Goal: Find specific page/section: Find specific page/section

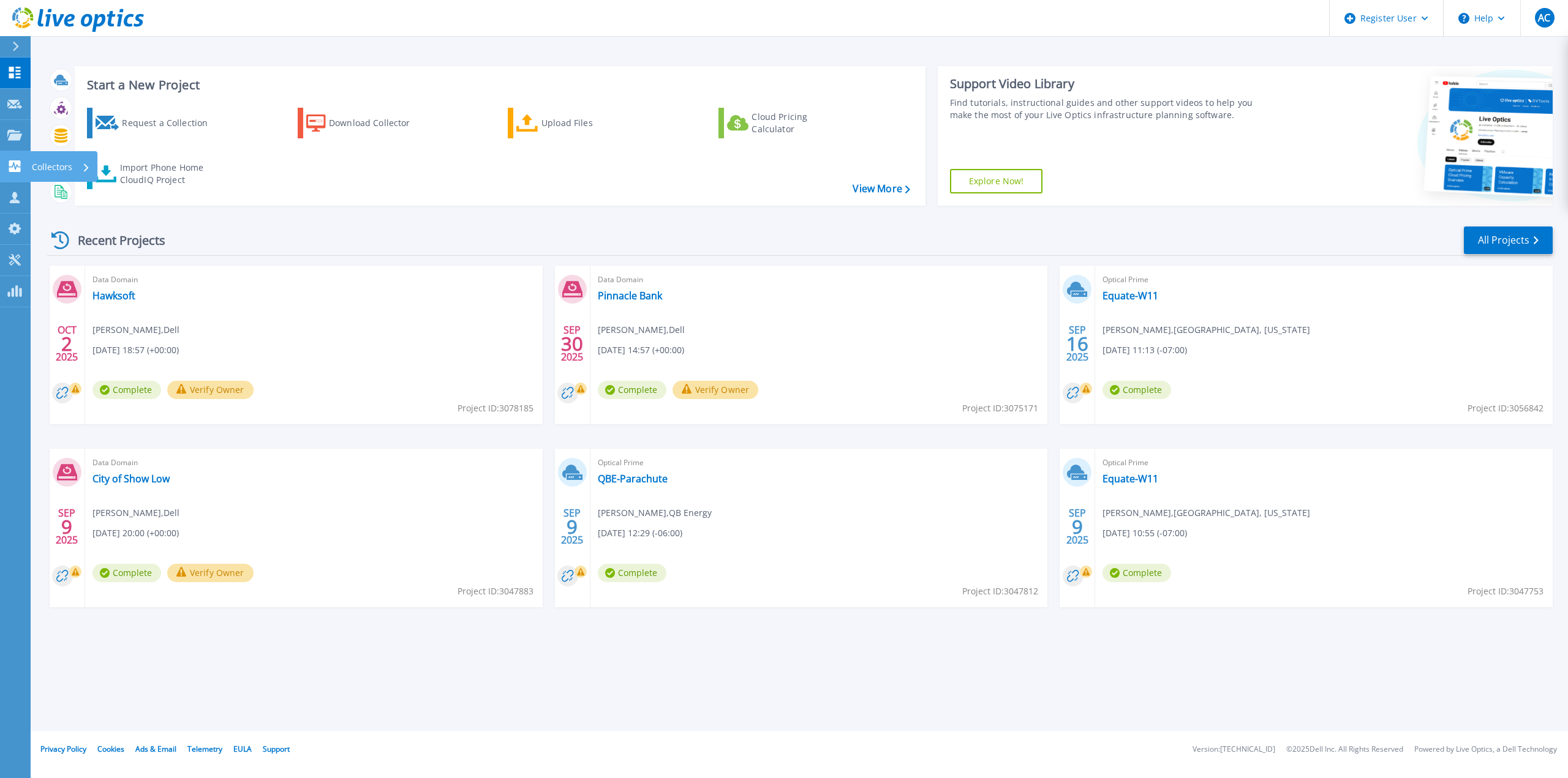
click at [11, 161] on icon at bounding box center [15, 166] width 12 height 12
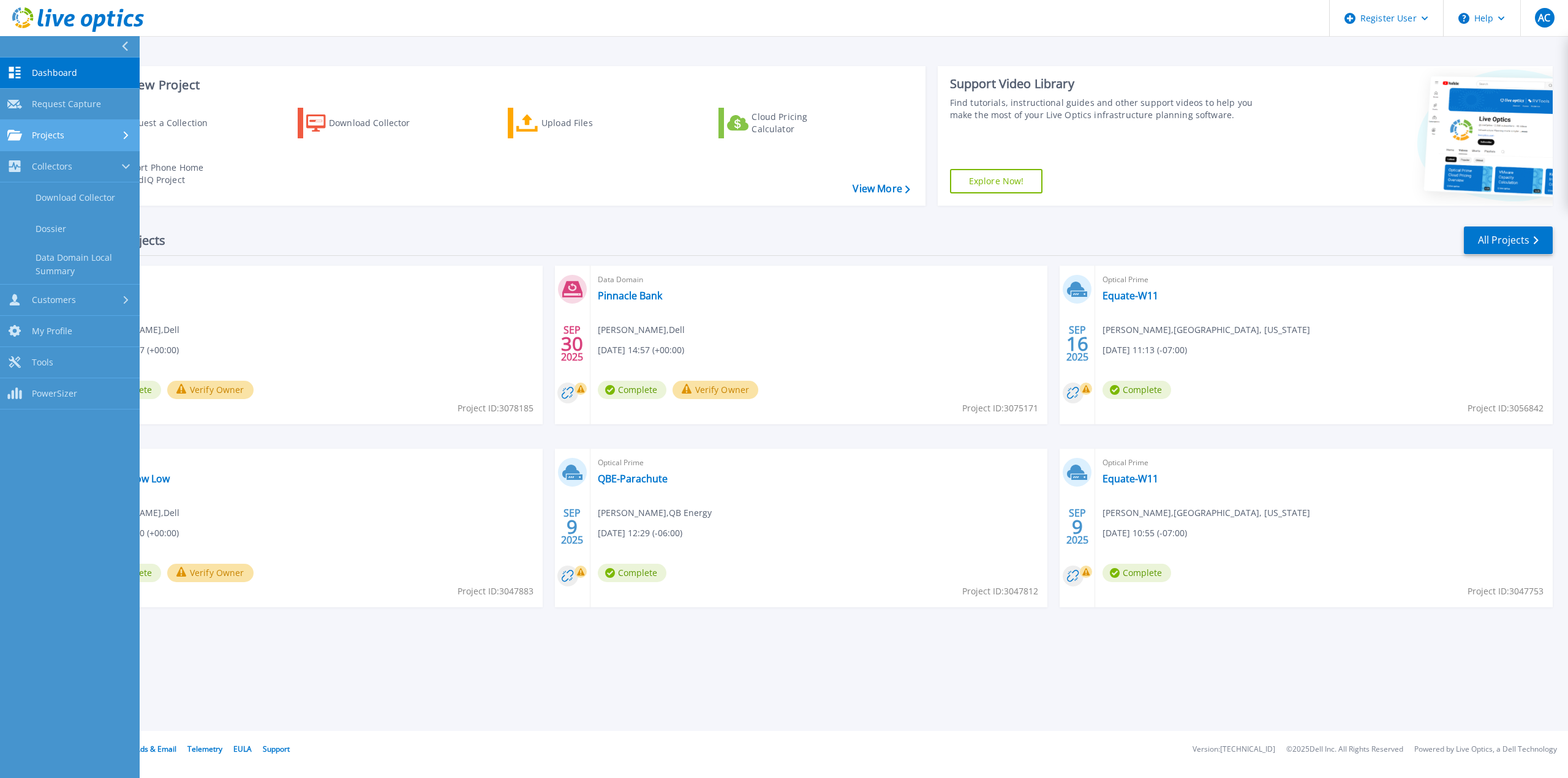
click at [19, 138] on icon at bounding box center [15, 134] width 15 height 10
click at [134, 163] on link "Search Projects" at bounding box center [69, 166] width 139 height 31
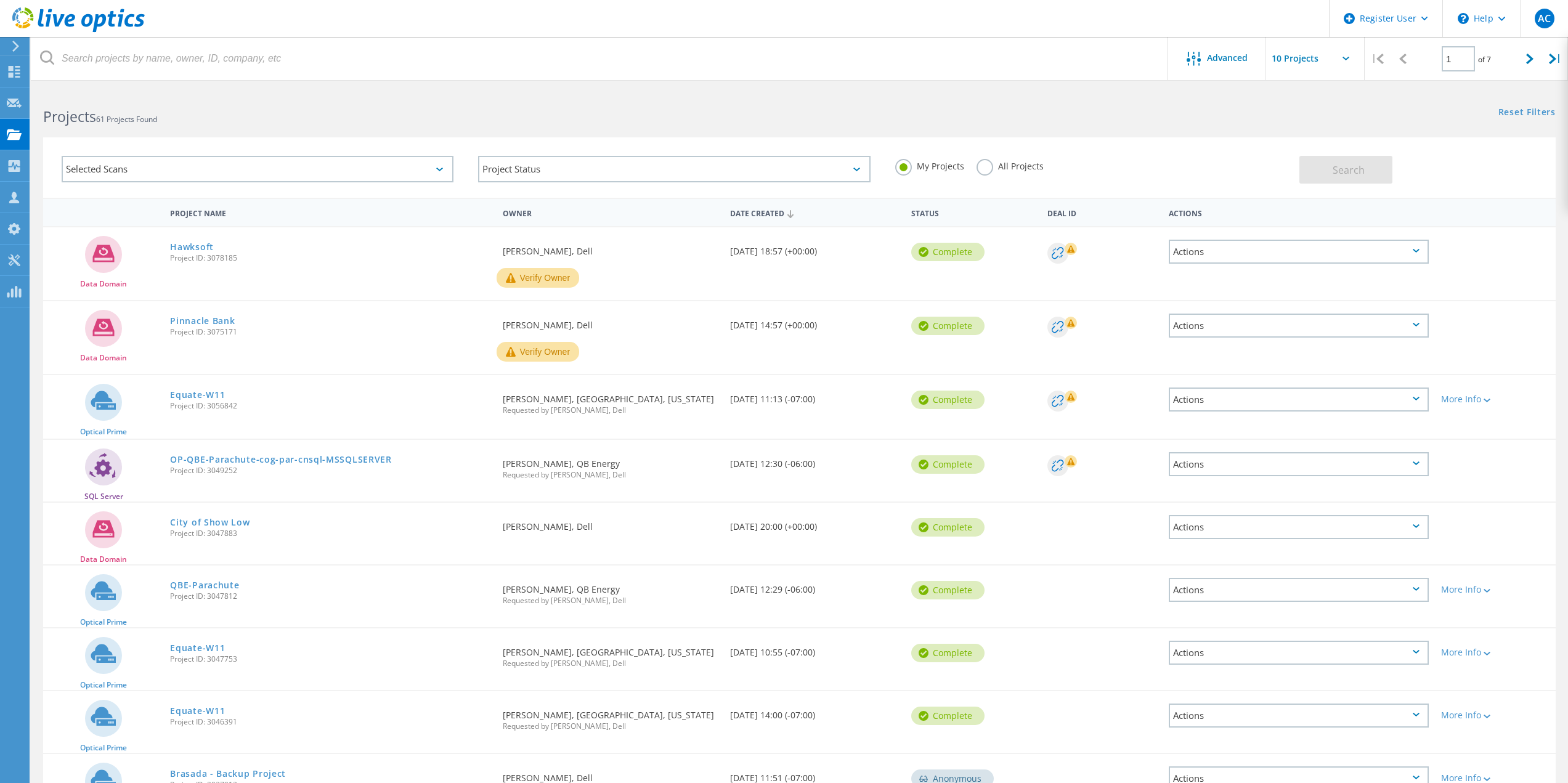
click at [231, 29] on header "Register User \n Help Explore Helpful Articles Contact Support AC Dell User [PE…" at bounding box center [784, 18] width 1568 height 37
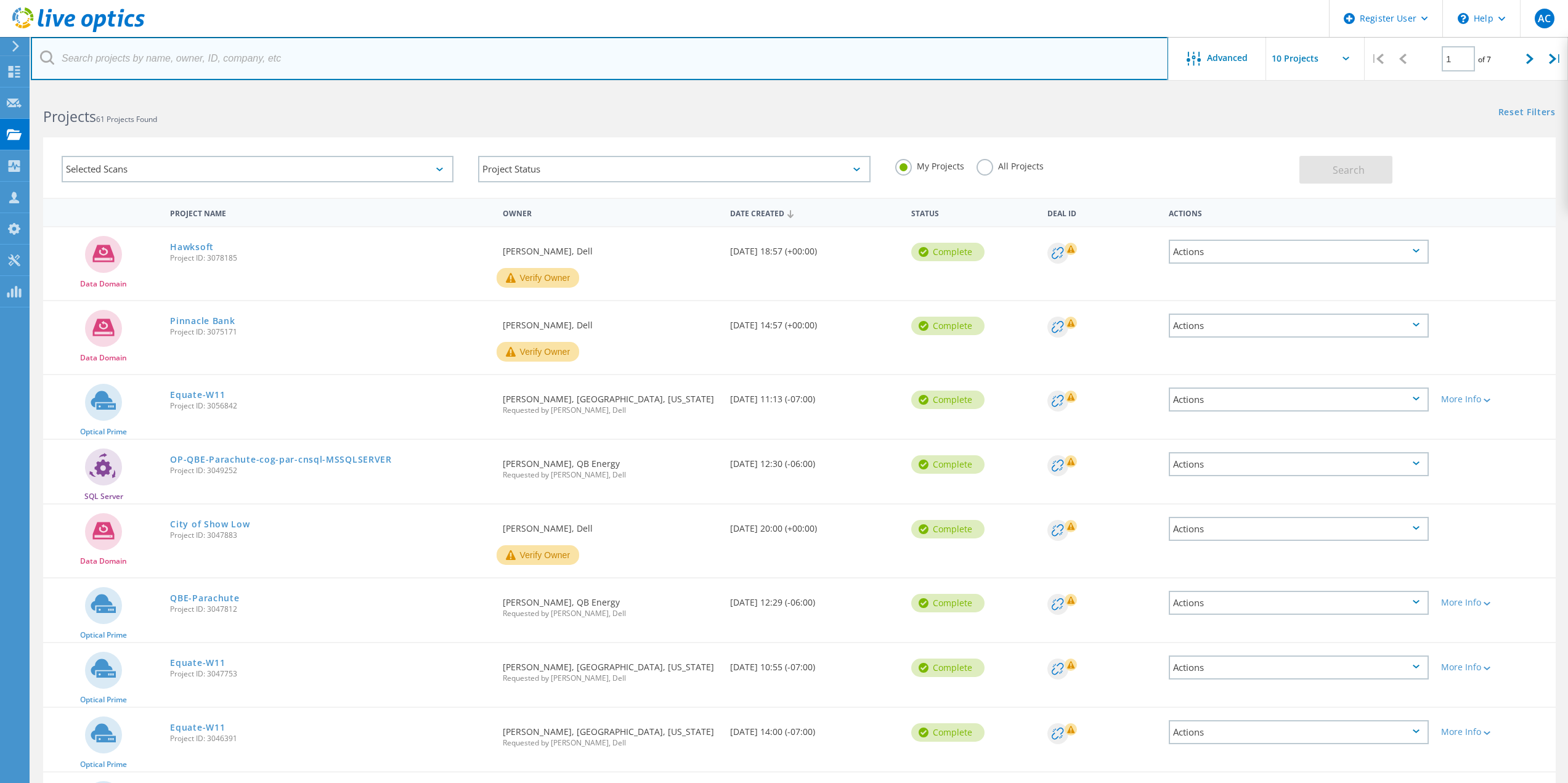
click at [222, 52] on input "text" at bounding box center [599, 59] width 1137 height 43
paste input "[PERSON_NAME][EMAIL_ADDRESS][PERSON_NAME][DOMAIN_NAME]"
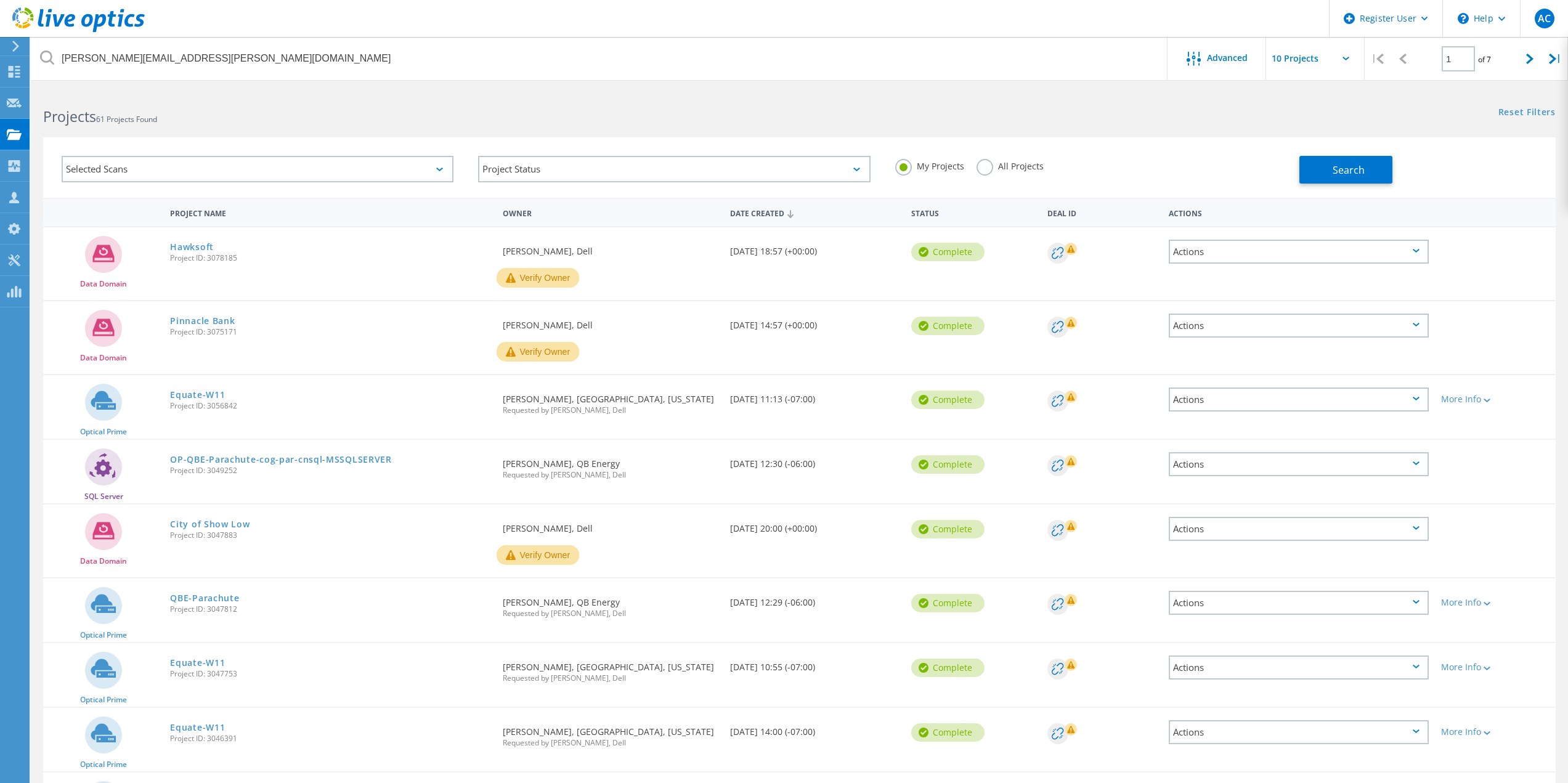
click at [974, 172] on div "My Projects All Projects" at bounding box center [1090, 166] width 416 height 45
click at [981, 171] on label "All Projects" at bounding box center [1010, 165] width 67 height 12
click at [0, 0] on input "All Projects" at bounding box center [0, 0] width 0 height 0
click at [1357, 172] on span "Search" at bounding box center [1348, 169] width 32 height 13
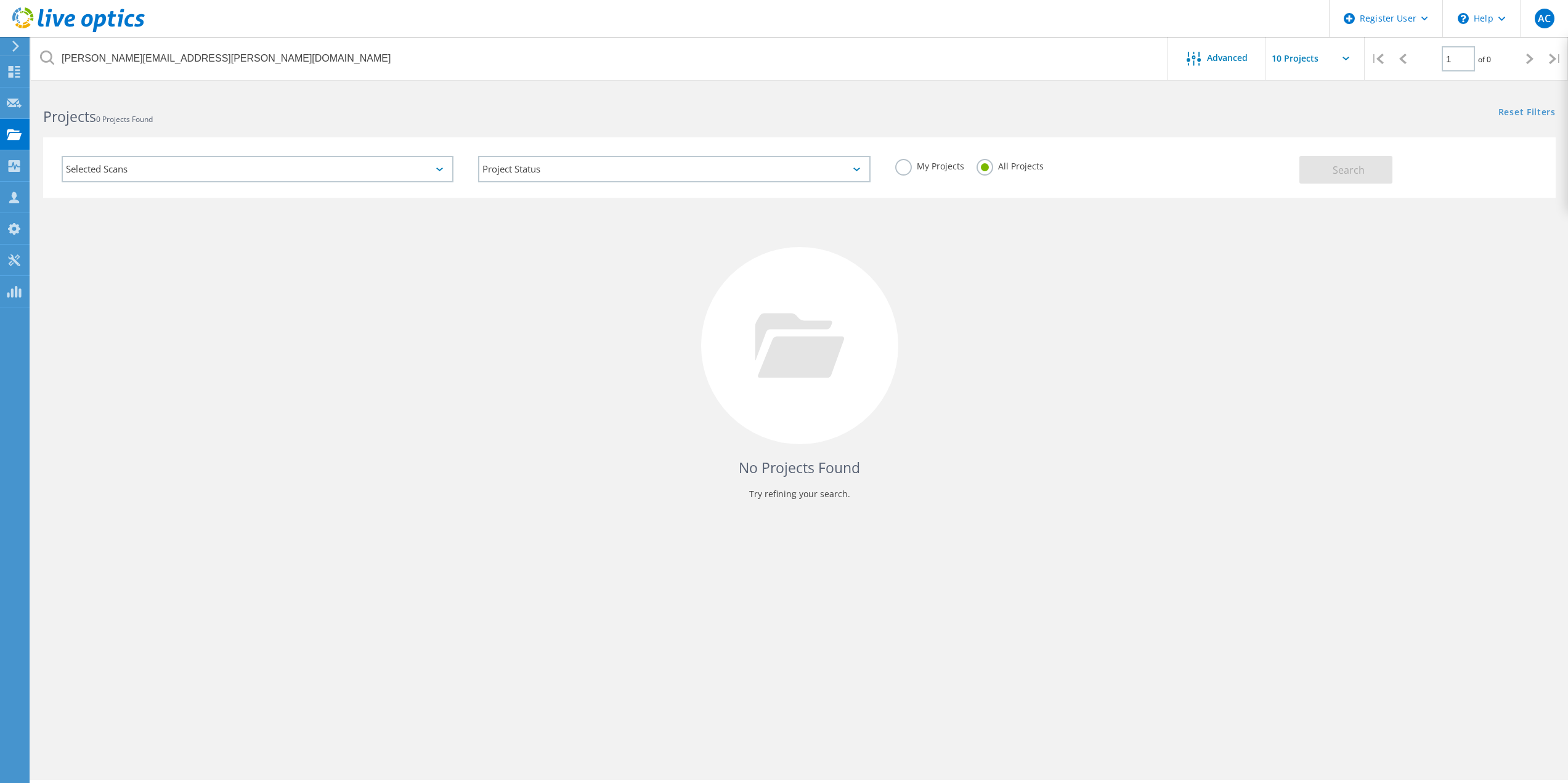
drag, startPoint x: 277, startPoint y: 3, endPoint x: 266, endPoint y: 24, distance: 23.7
click at [275, 5] on header "Register User \n Help Explore Helpful Articles Contact Support AC Dell User [PE…" at bounding box center [784, 18] width 1568 height 37
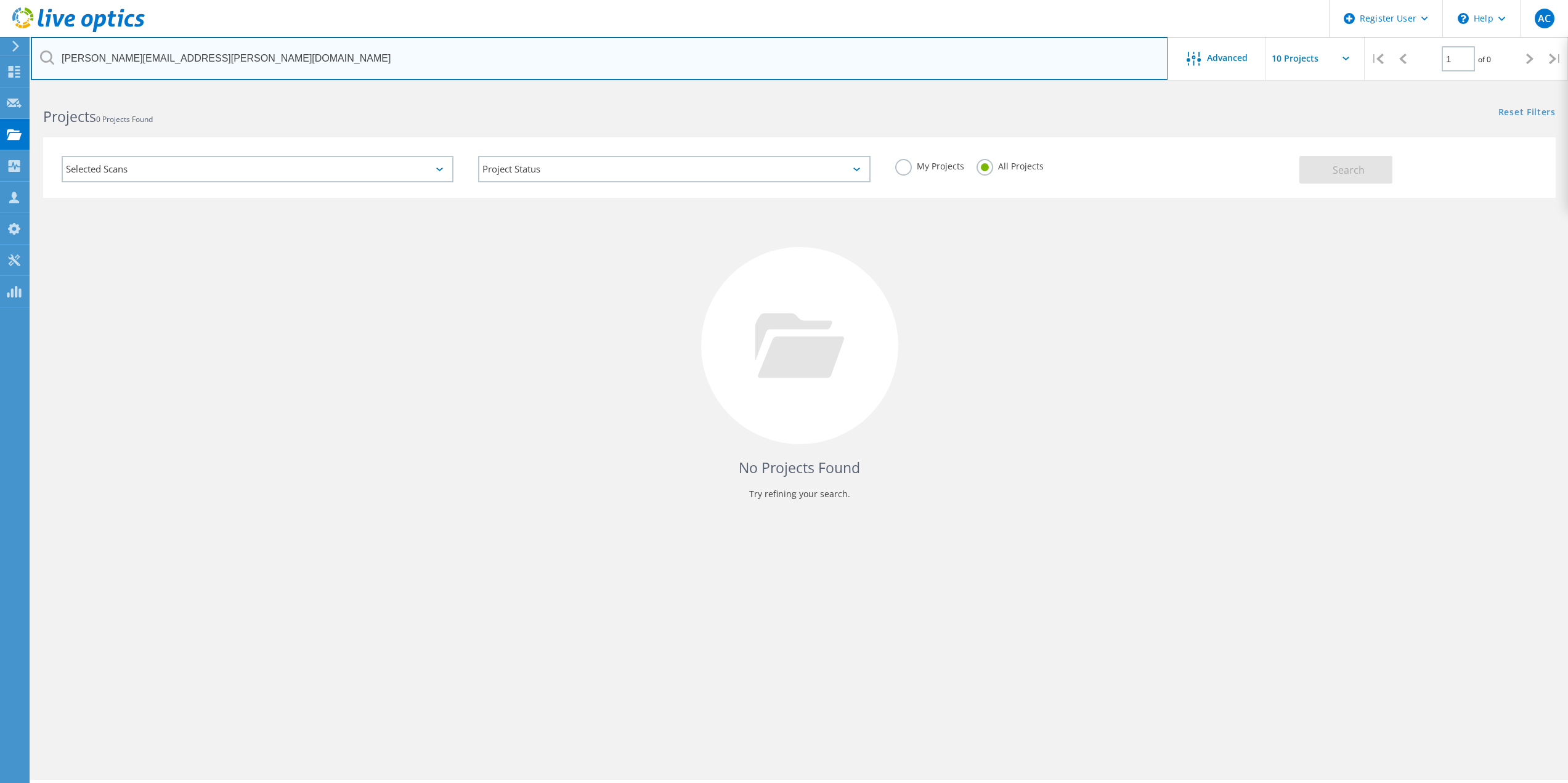
click at [246, 73] on input "[PERSON_NAME][EMAIL_ADDRESS][PERSON_NAME][DOMAIN_NAME]" at bounding box center [599, 59] width 1137 height 43
paste input "nrunyon@rfschools"
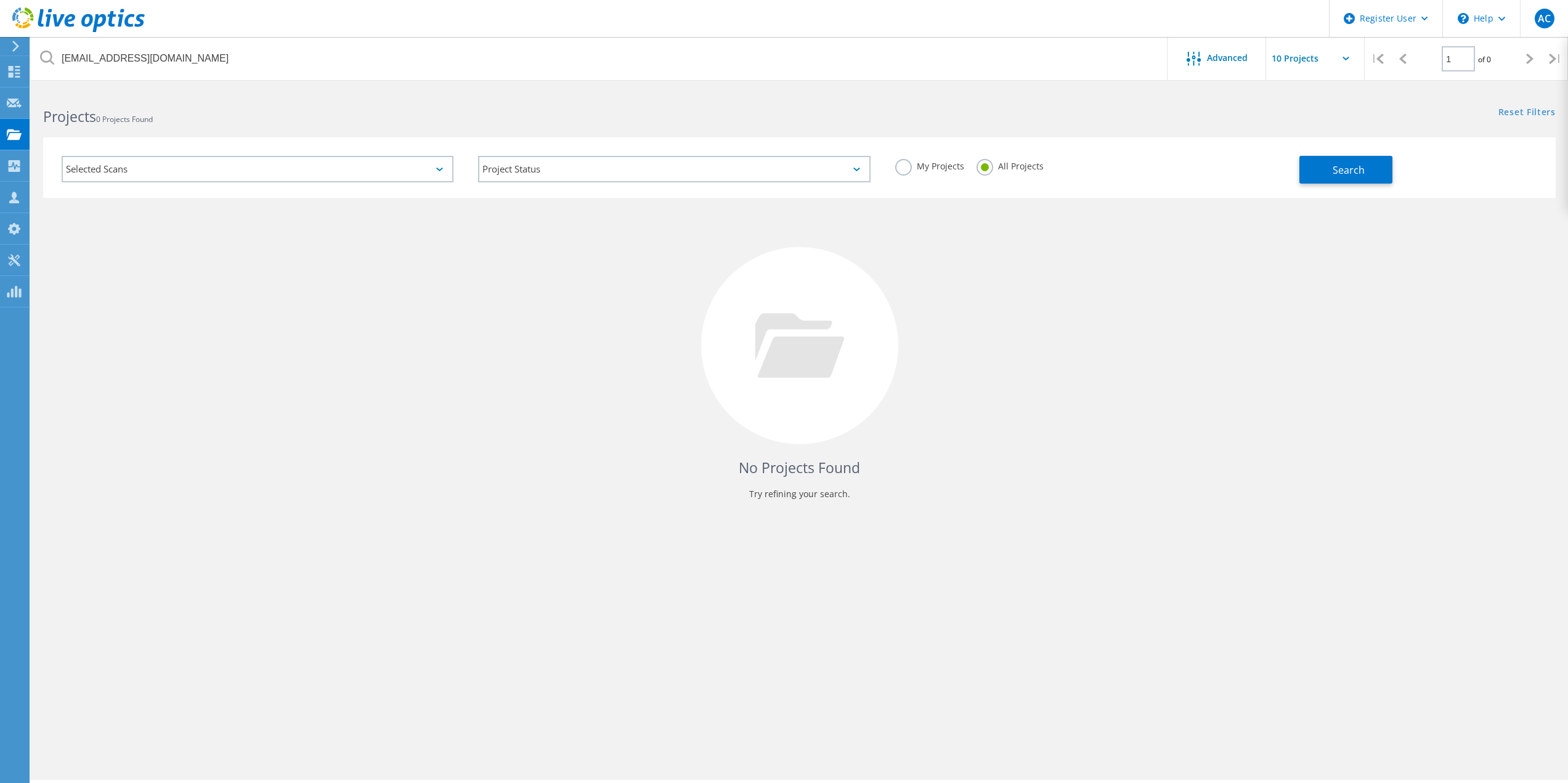
click at [1468, 188] on div "Selected Scans Project Status In Progress Complete Published Anonymous Archived…" at bounding box center [799, 167] width 1512 height 61
click at [1357, 172] on span "Search" at bounding box center [1348, 169] width 32 height 13
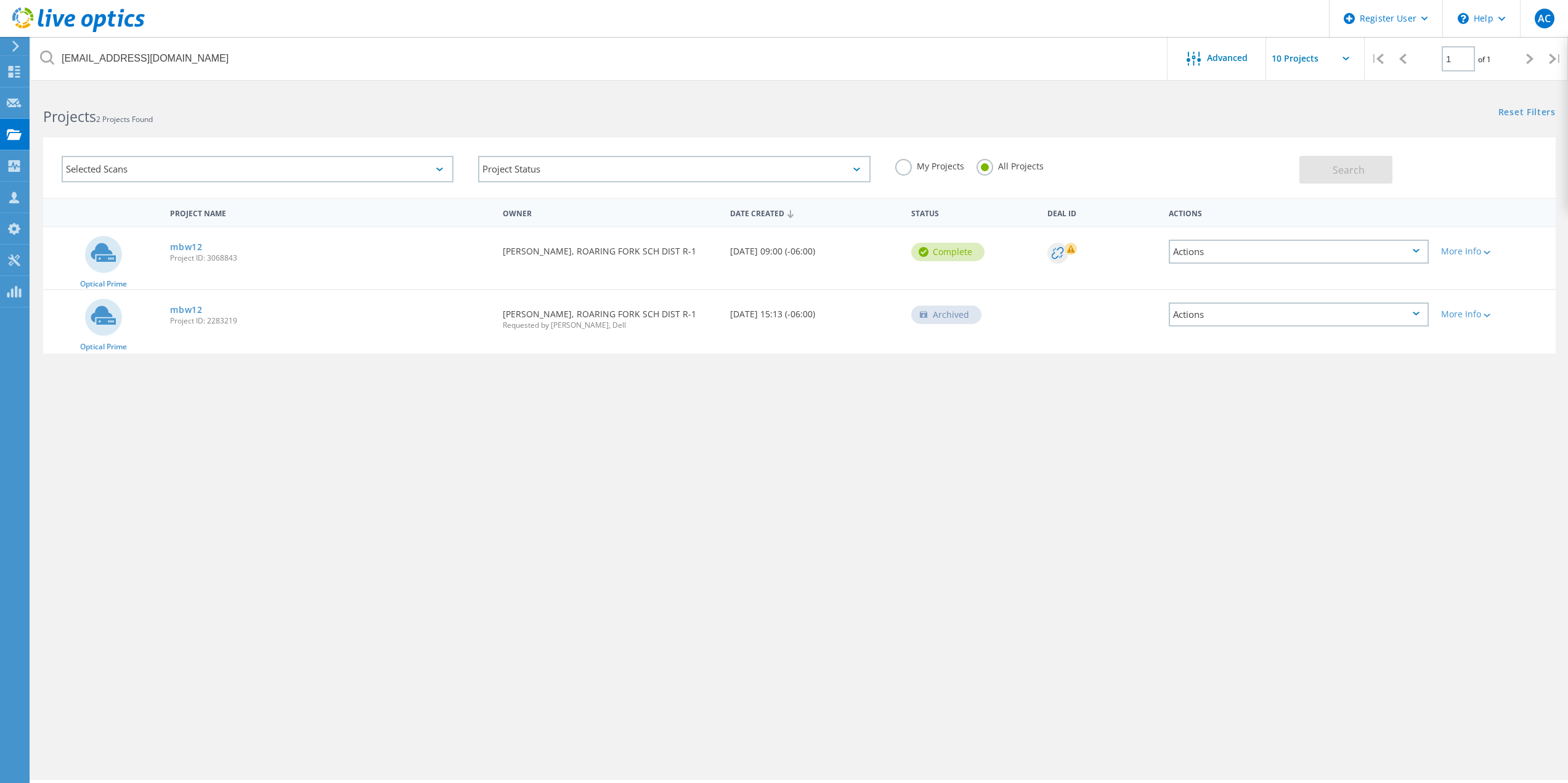
drag, startPoint x: 547, startPoint y: 82, endPoint x: 542, endPoint y: 77, distance: 7.1
click at [547, 82] on div at bounding box center [784, 83] width 1568 height 3
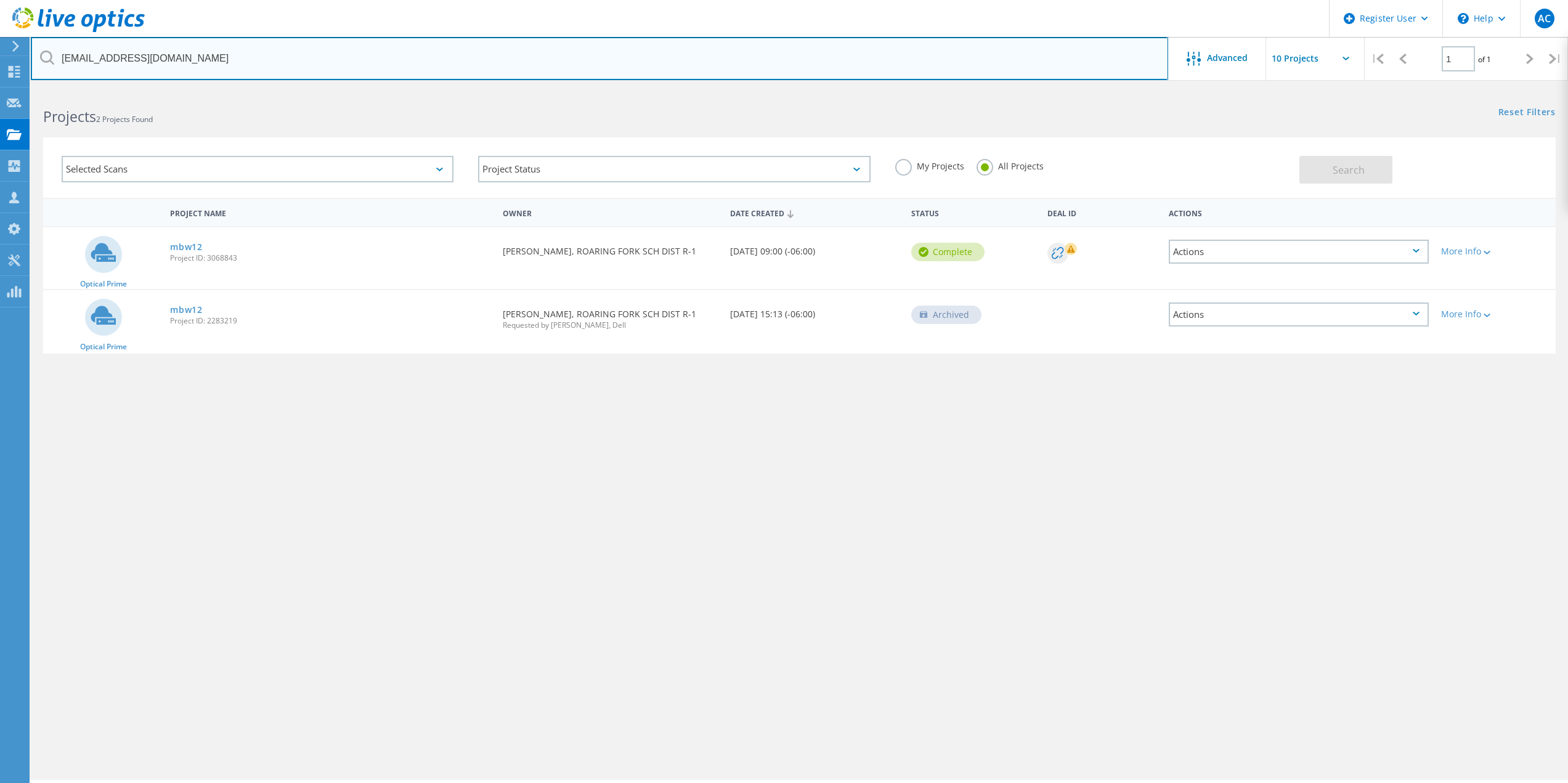
click at [542, 71] on input "[EMAIL_ADDRESS][DOMAIN_NAME]" at bounding box center [599, 59] width 1137 height 43
paste input "[PERSON_NAME][EMAIL_ADDRESS][DOMAIN_NAME]"
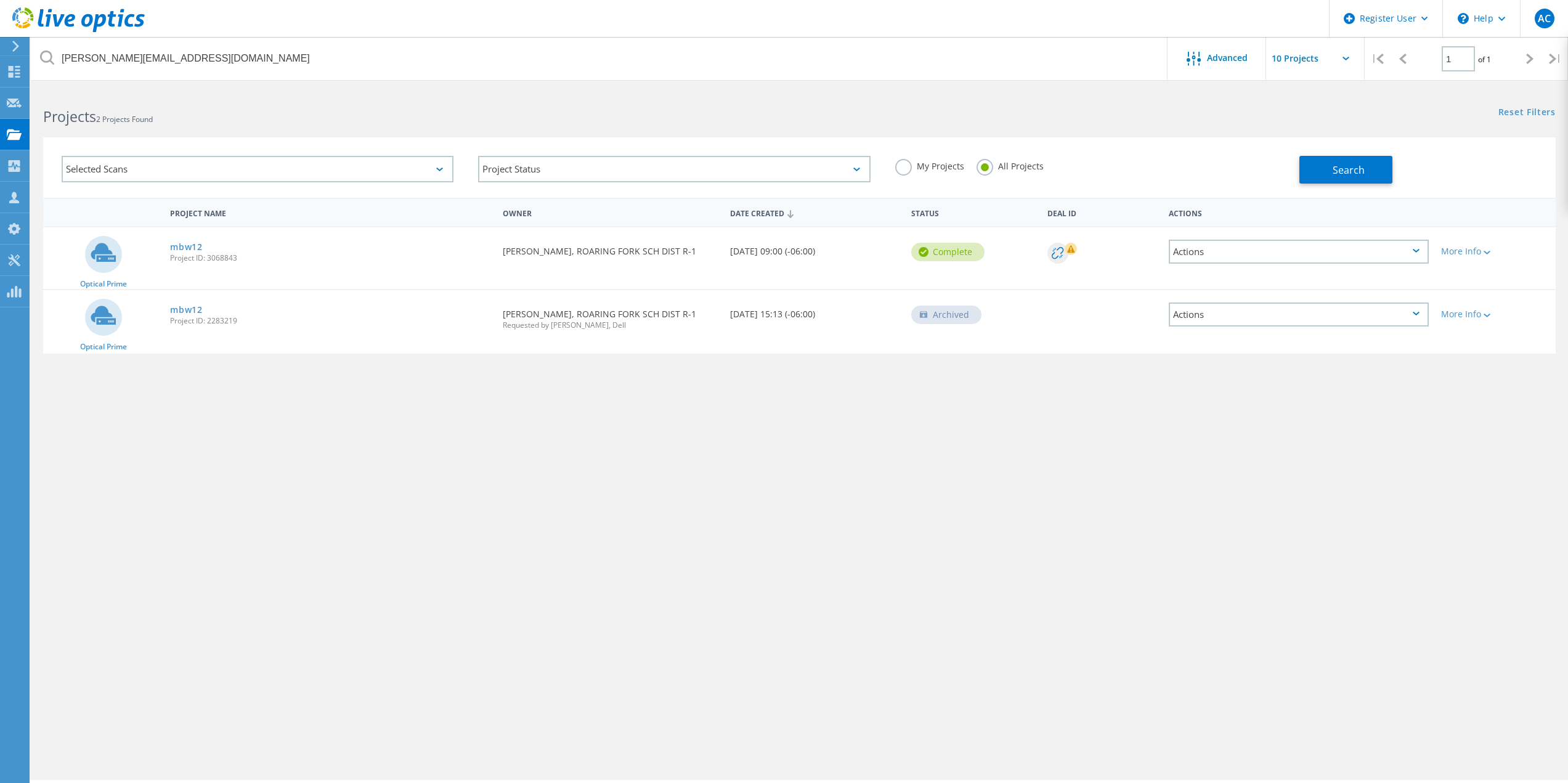
click at [993, 169] on label "All Projects" at bounding box center [1010, 165] width 67 height 12
click at [0, 0] on input "All Projects" at bounding box center [0, 0] width 0 height 0
click at [1215, 174] on div "My Projects All Projects" at bounding box center [1090, 166] width 416 height 45
click at [1323, 174] on button "Search" at bounding box center [1345, 170] width 93 height 28
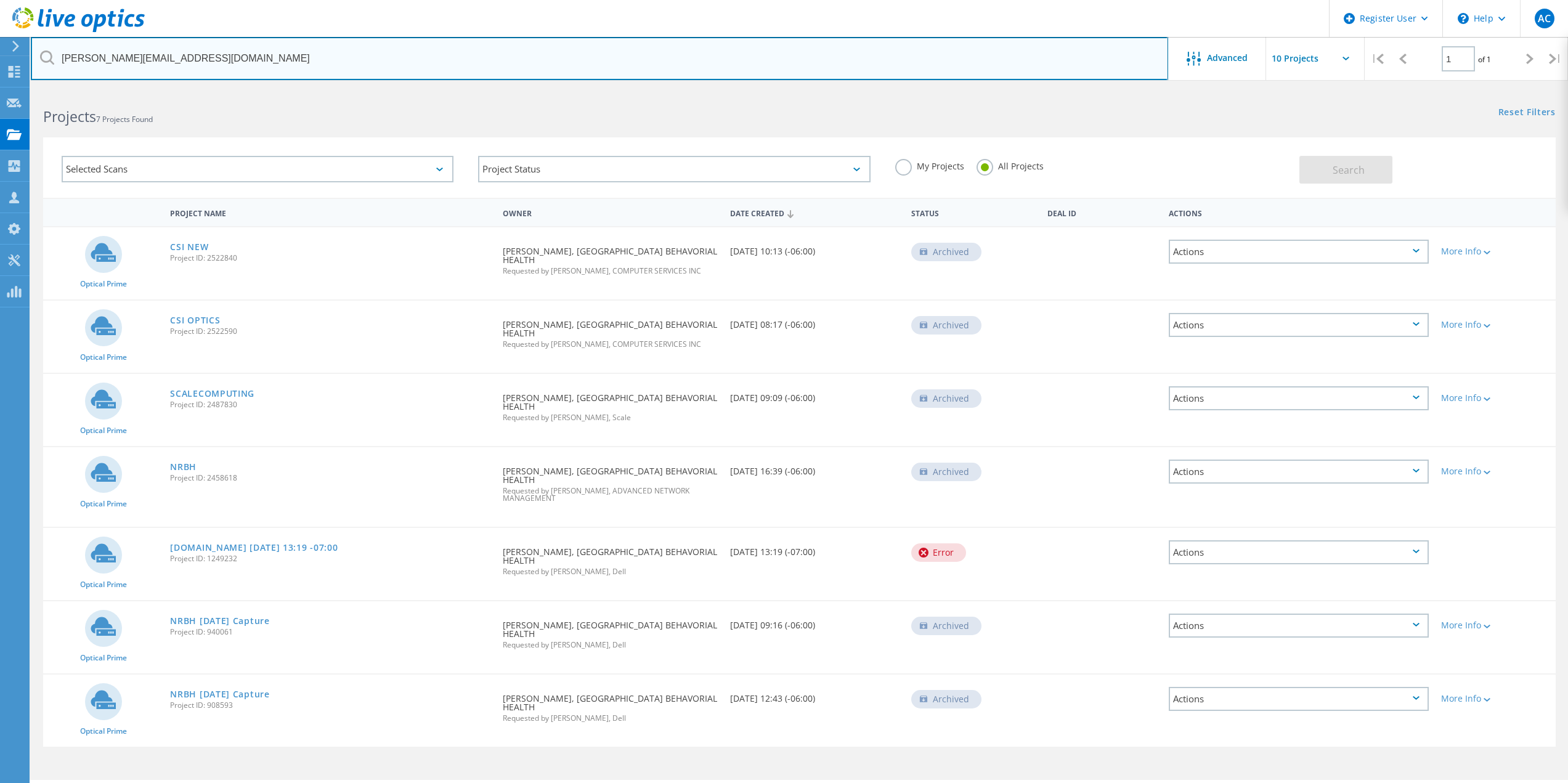
click at [402, 56] on input "[PERSON_NAME][EMAIL_ADDRESS][DOMAIN_NAME]" at bounding box center [599, 59] width 1137 height 43
click at [402, 56] on input "[PERSON_NAME][EMAIL_ADDRESS][DOMAIN_NAME]" at bounding box center [599, 59] width 1137 height 43
paste input "[PERSON_NAME][DOMAIN_NAME][PERSON_NAME]"
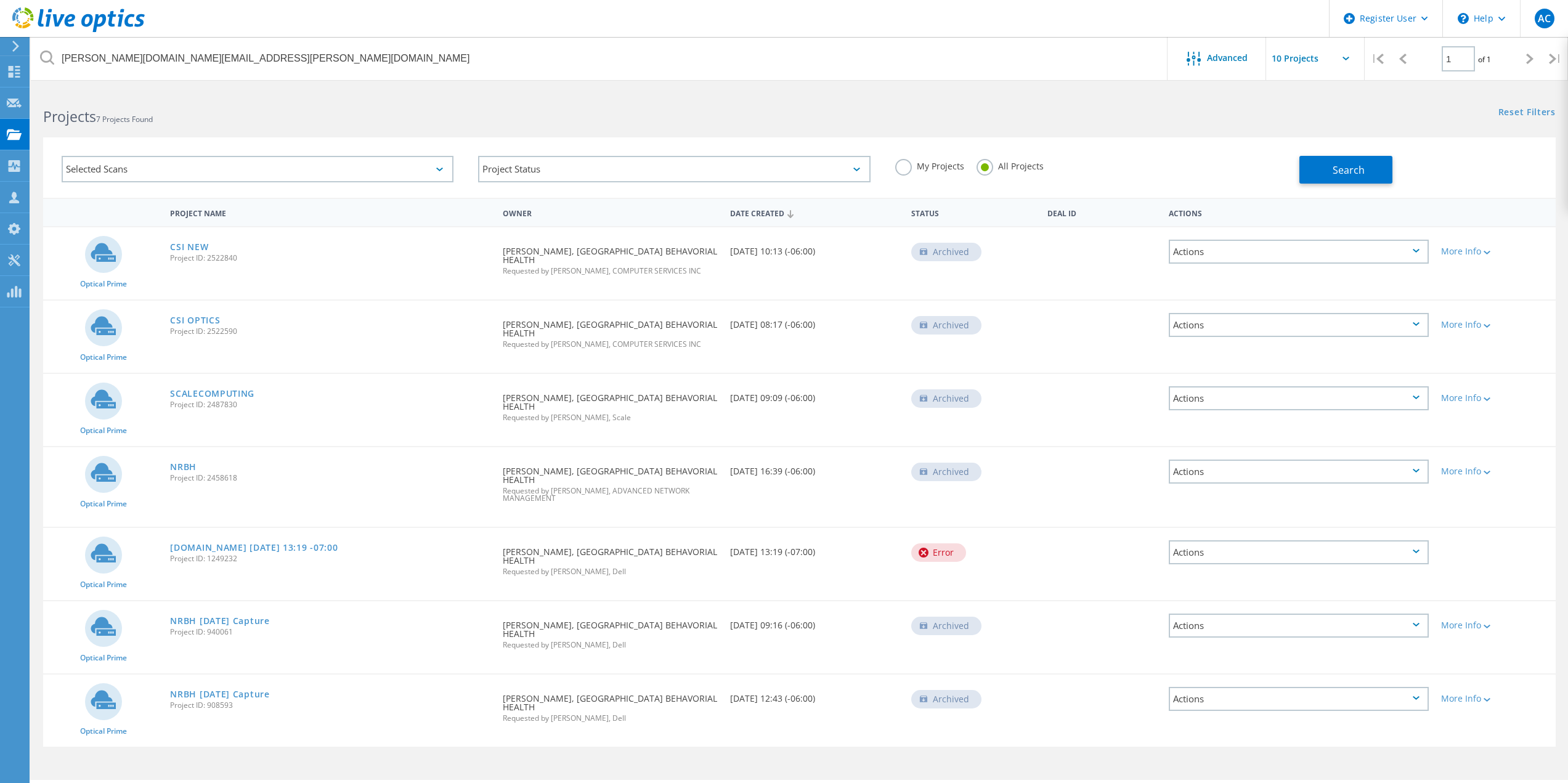
click at [983, 154] on div "My Projects All Projects" at bounding box center [1090, 166] width 416 height 45
click at [1418, 178] on div "Search" at bounding box center [1424, 163] width 250 height 40
click at [1364, 177] on button "Search" at bounding box center [1345, 170] width 93 height 28
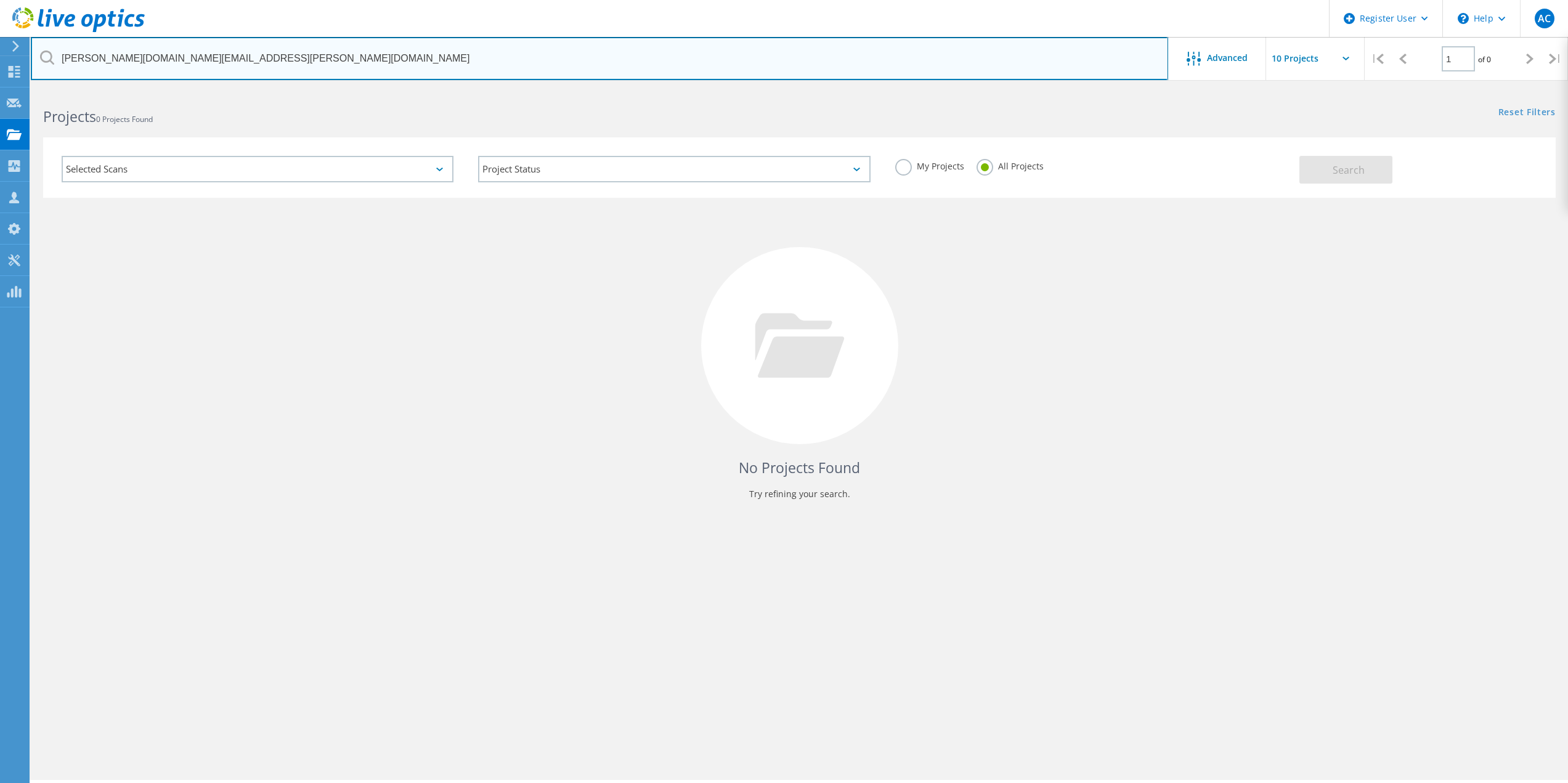
click at [151, 54] on input "[PERSON_NAME][DOMAIN_NAME][EMAIL_ADDRESS][PERSON_NAME][DOMAIN_NAME]" at bounding box center [599, 59] width 1137 height 43
paste input "[PERSON_NAME] <[PERSON_NAME][EMAIL_ADDRESS][DOMAIN_NAME]>"
drag, startPoint x: 163, startPoint y: 59, endPoint x: 29, endPoint y: 66, distance: 134.2
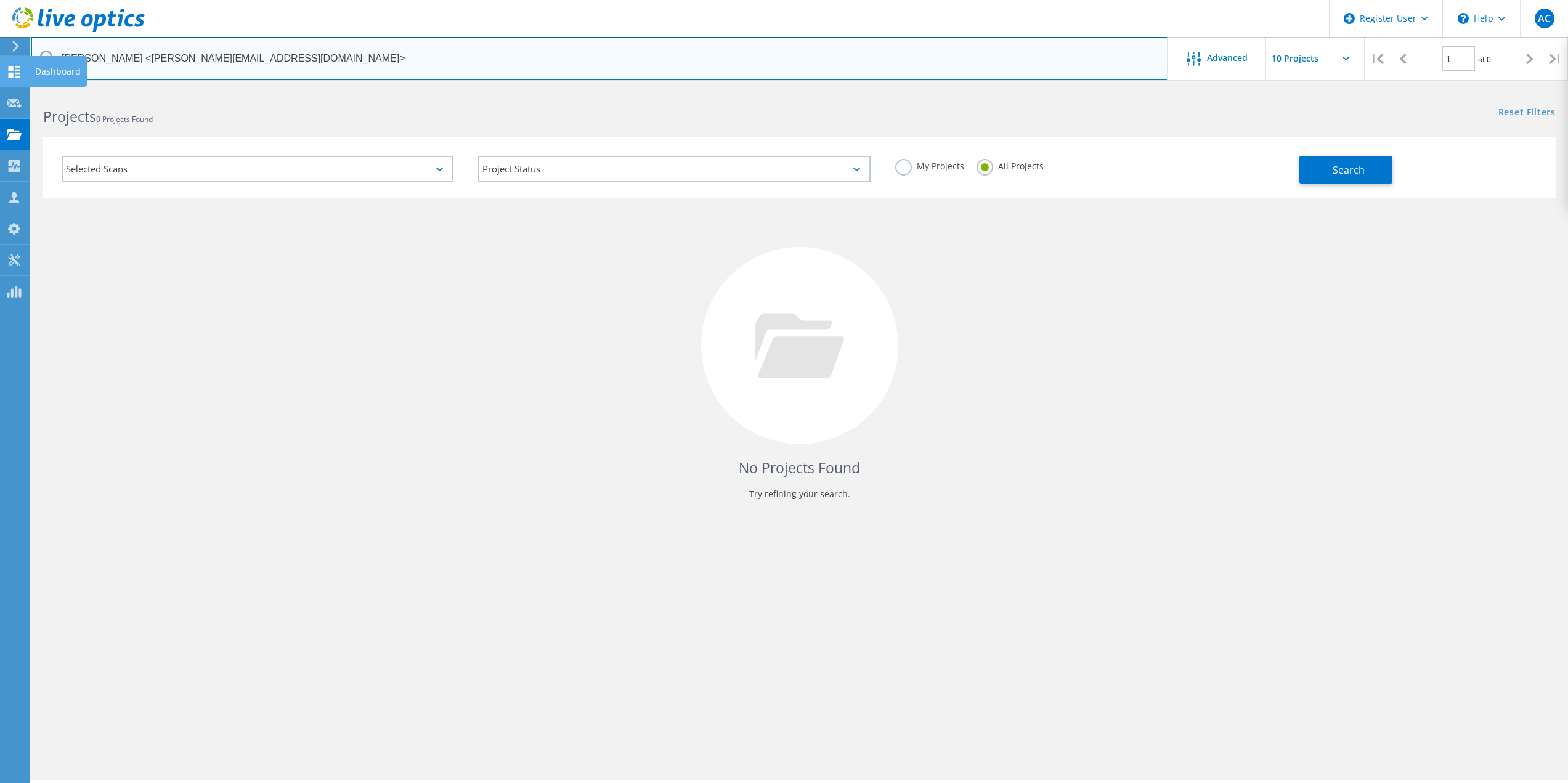
click at [29, 89] on div "Register User \n Help Explore Helpful Articles Contact Support AC Dell User [PE…" at bounding box center [784, 453] width 1568 height 727
click at [191, 73] on input "[PERSON_NAME] <[PERSON_NAME][EMAIL_ADDRESS][DOMAIN_NAME]>" at bounding box center [599, 59] width 1137 height 43
drag, startPoint x: 162, startPoint y: 56, endPoint x: 47, endPoint y: 50, distance: 115.2
click at [47, 50] on div "[PERSON_NAME] <[PERSON_NAME][EMAIL_ADDRESS][DOMAIN_NAME]>" at bounding box center [599, 59] width 1136 height 43
click at [213, 59] on input "[PERSON_NAME][EMAIL_ADDRESS][DOMAIN_NAME]" at bounding box center [599, 59] width 1137 height 43
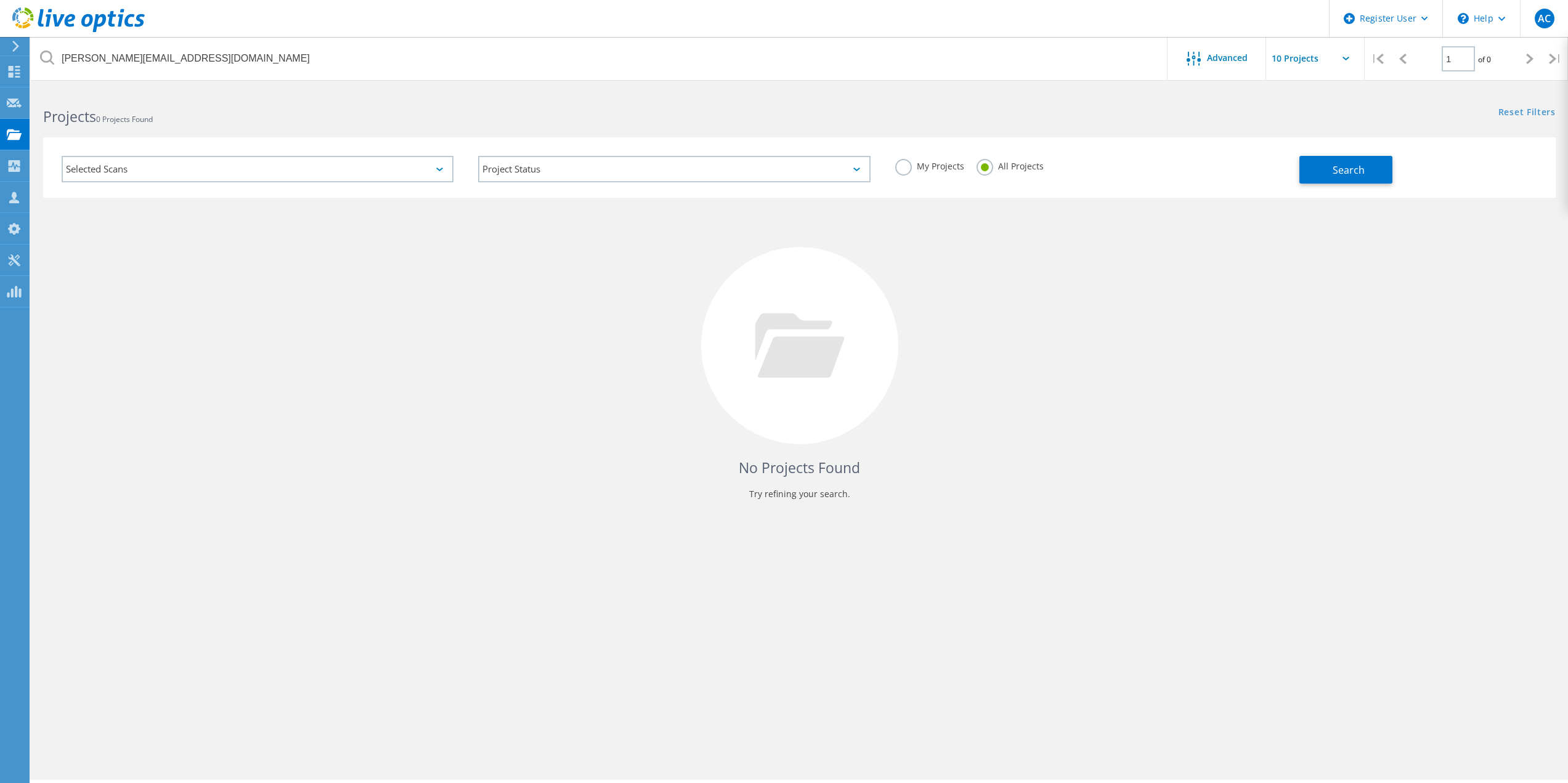
click at [1030, 180] on div "My Projects All Projects" at bounding box center [1090, 166] width 416 height 45
click at [1338, 174] on span "Search" at bounding box center [1348, 169] width 32 height 13
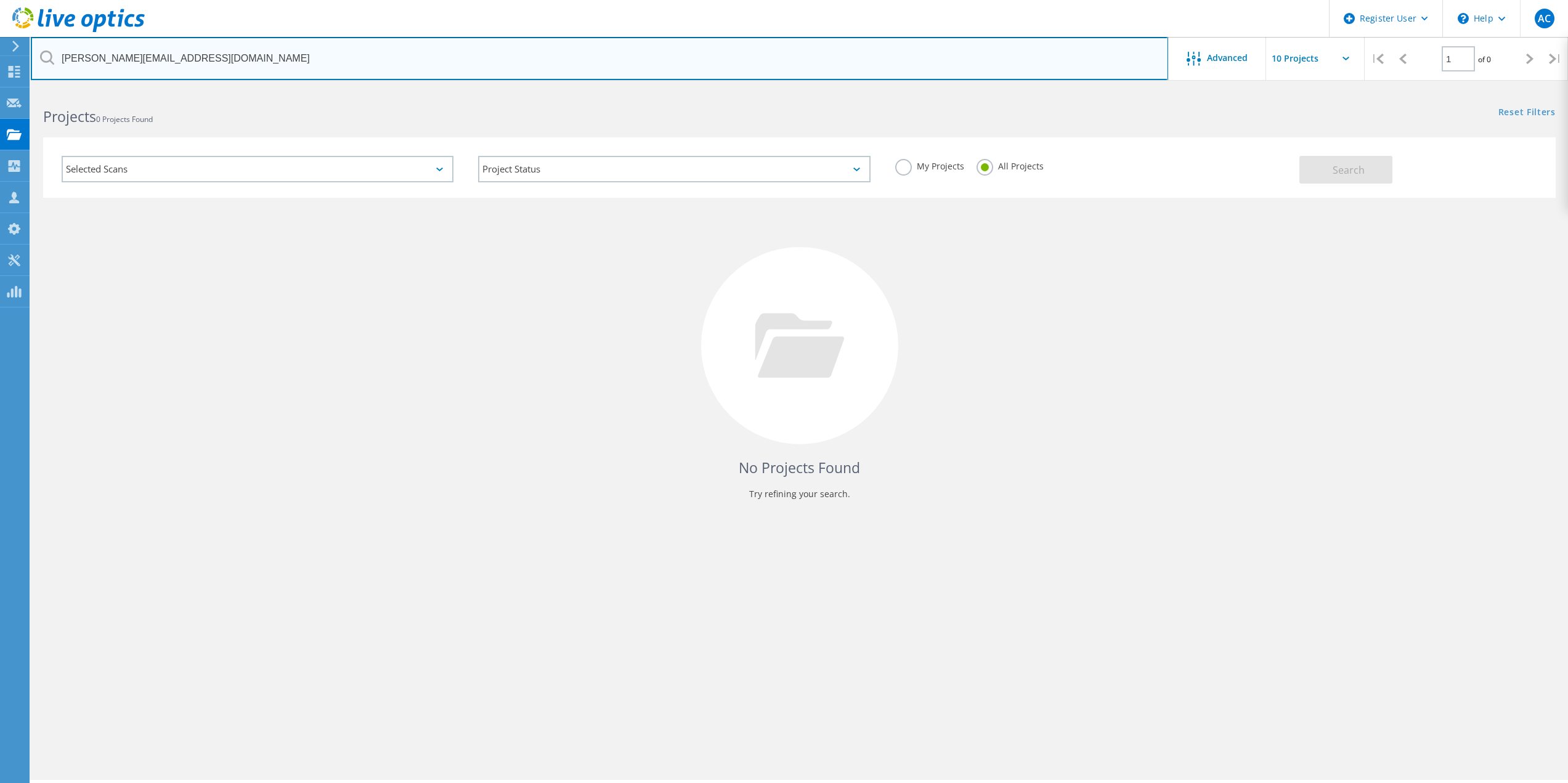
click at [379, 73] on input "[PERSON_NAME][EMAIL_ADDRESS][DOMAIN_NAME]" at bounding box center [599, 59] width 1137 height 43
paste input "gneves"
type input "[EMAIL_ADDRESS][DOMAIN_NAME]"
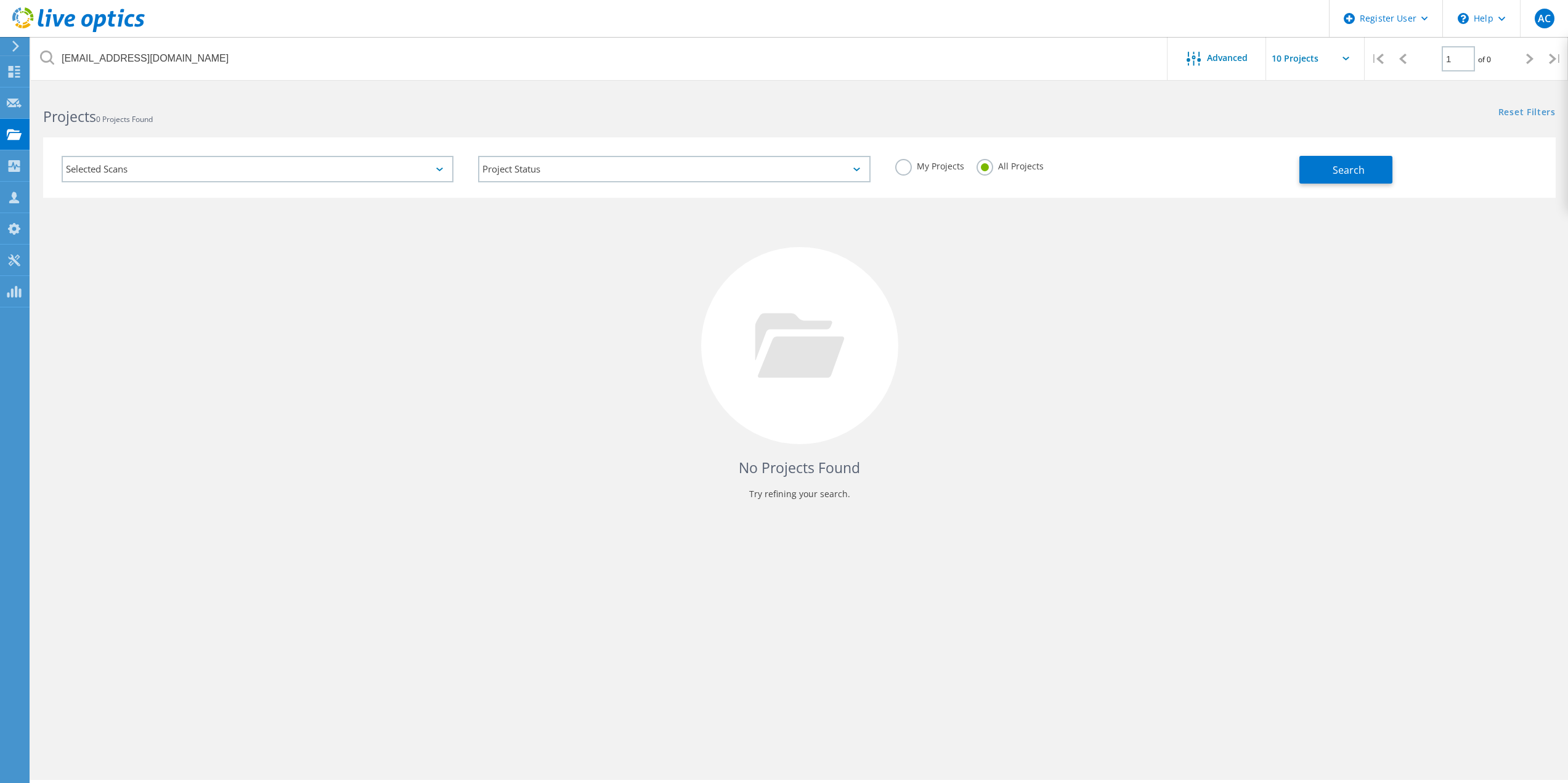
click at [1035, 165] on label "All Projects" at bounding box center [1010, 165] width 67 height 12
click at [0, 0] on input "All Projects" at bounding box center [0, 0] width 0 height 0
click at [1348, 172] on span "Search" at bounding box center [1348, 169] width 32 height 13
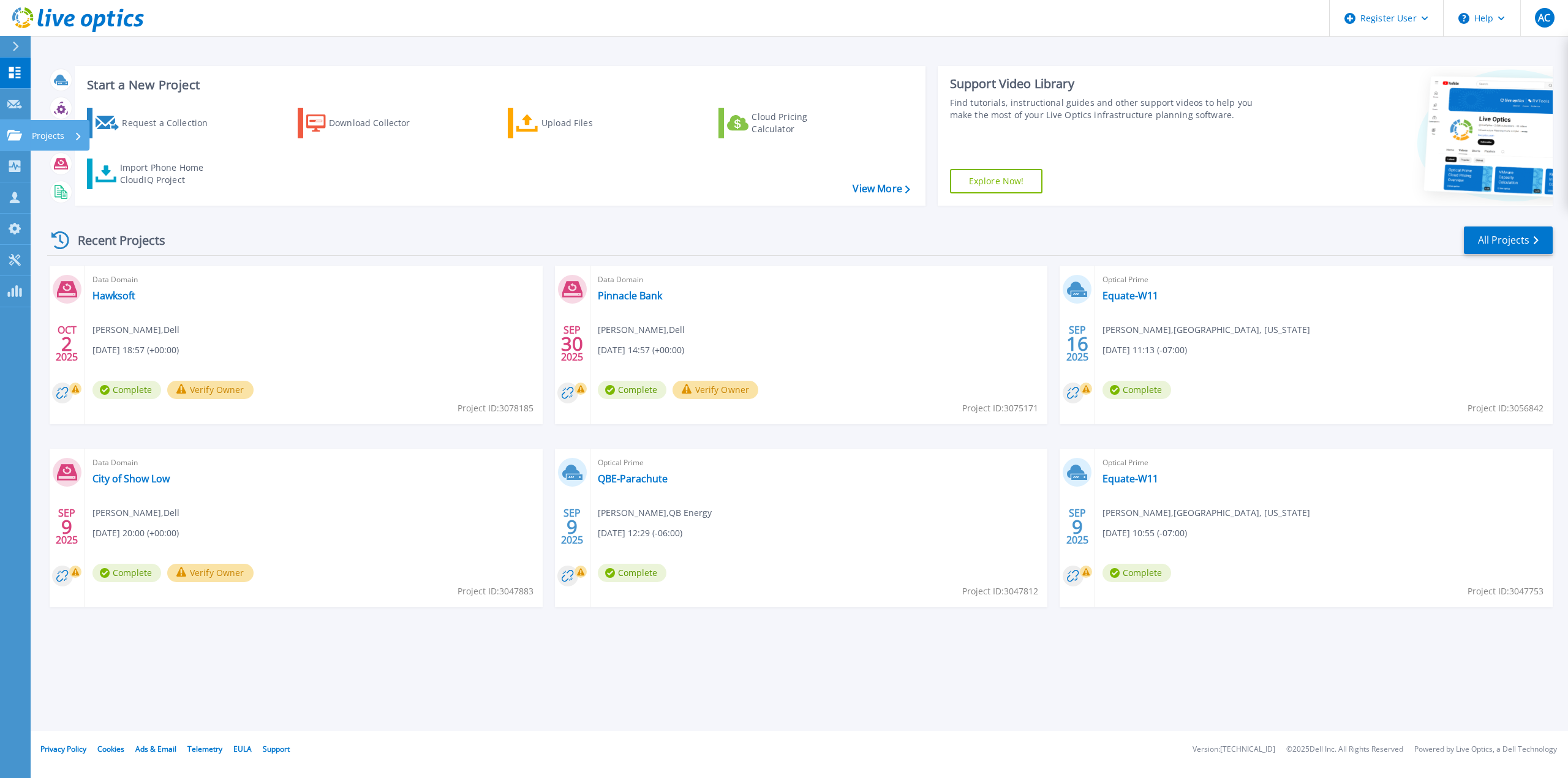
click at [10, 135] on icon at bounding box center [15, 134] width 15 height 10
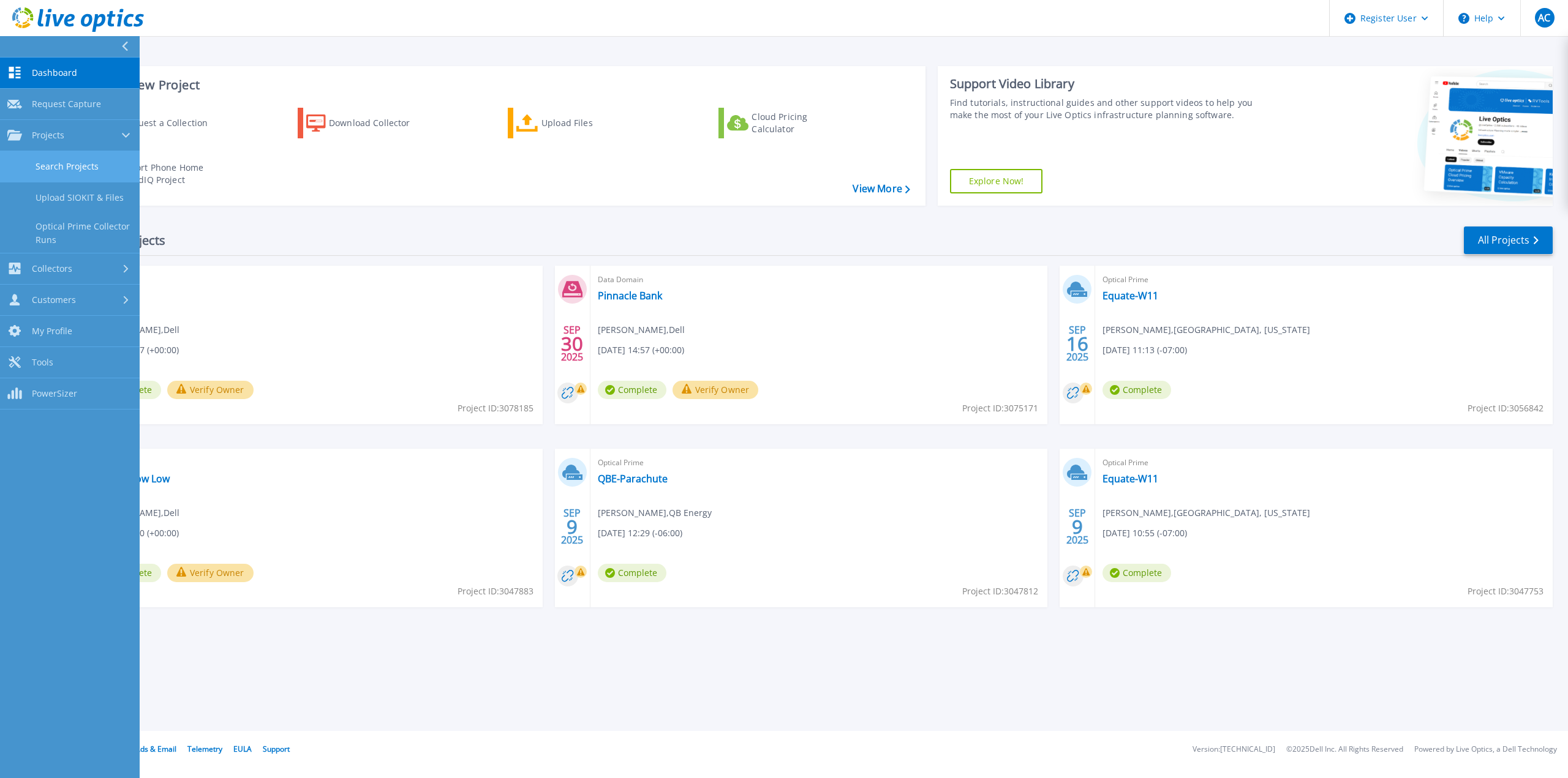
click at [78, 171] on link "Search Projects" at bounding box center [69, 166] width 139 height 31
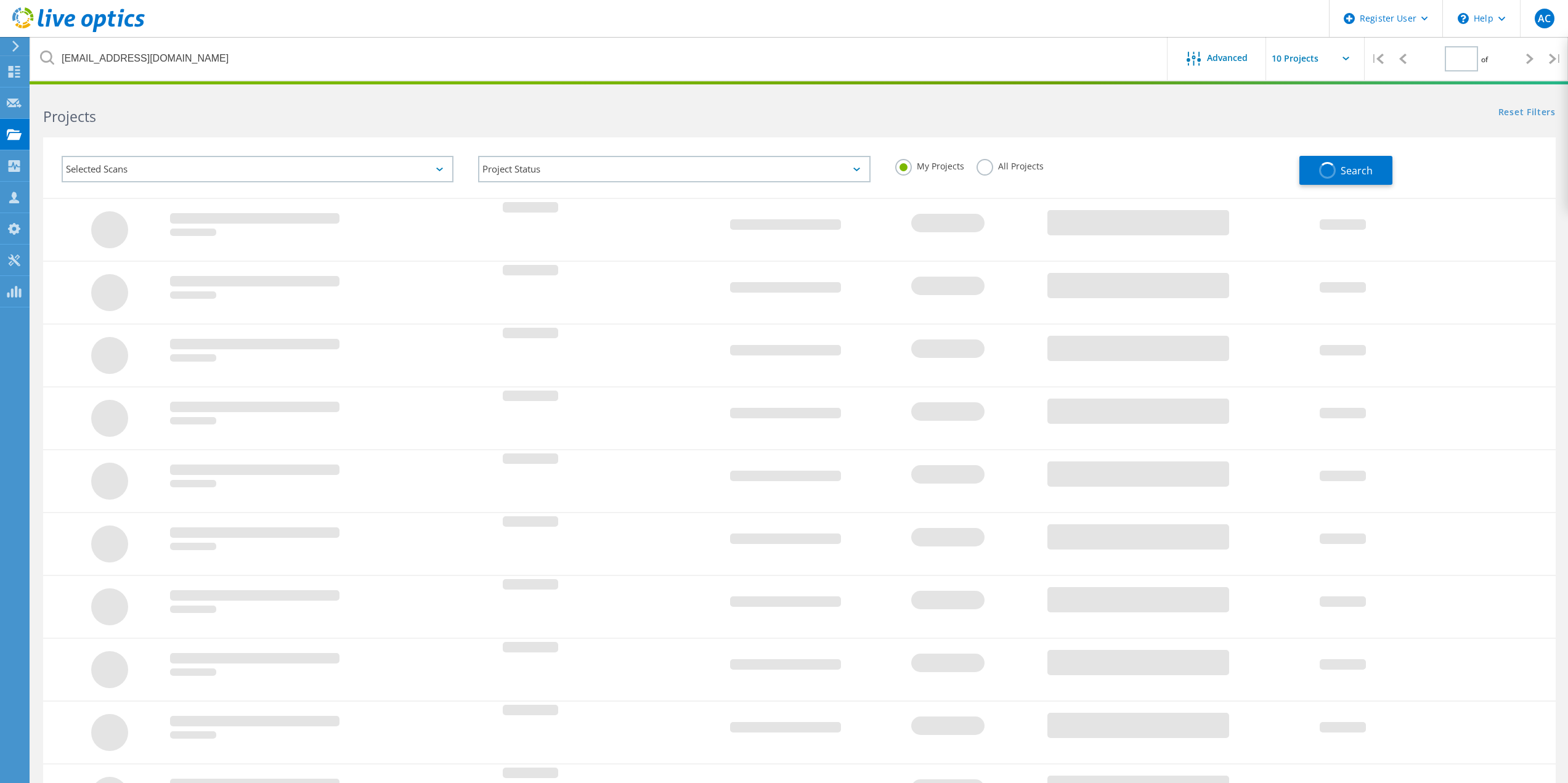
type input "1"
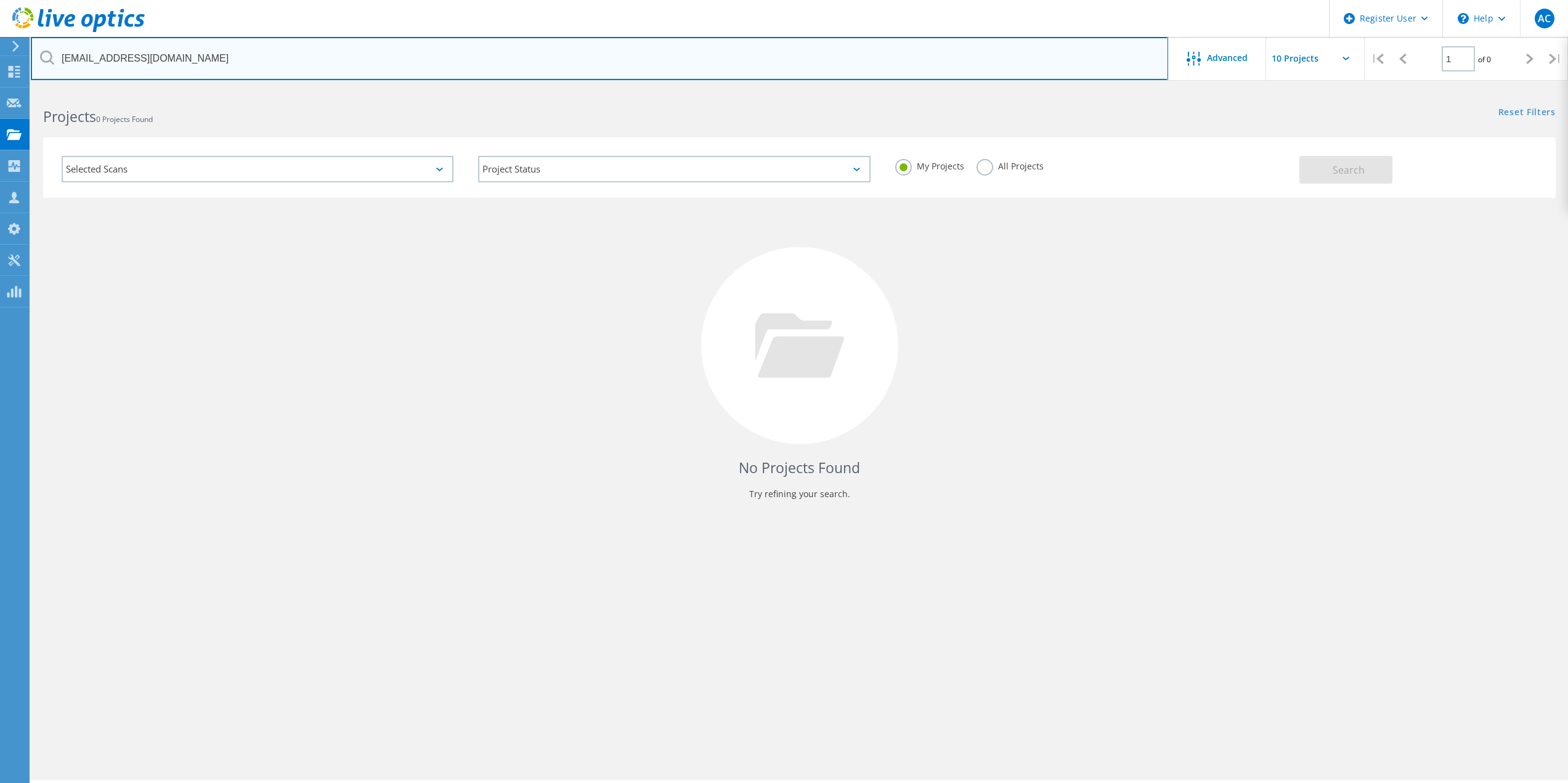
click at [503, 42] on input "[EMAIL_ADDRESS][DOMAIN_NAME]" at bounding box center [599, 59] width 1137 height 43
click at [490, 48] on input "[EMAIL_ADDRESS][DOMAIN_NAME]" at bounding box center [599, 59] width 1137 height 43
paste input "jesse.conklin@coloradosupport"
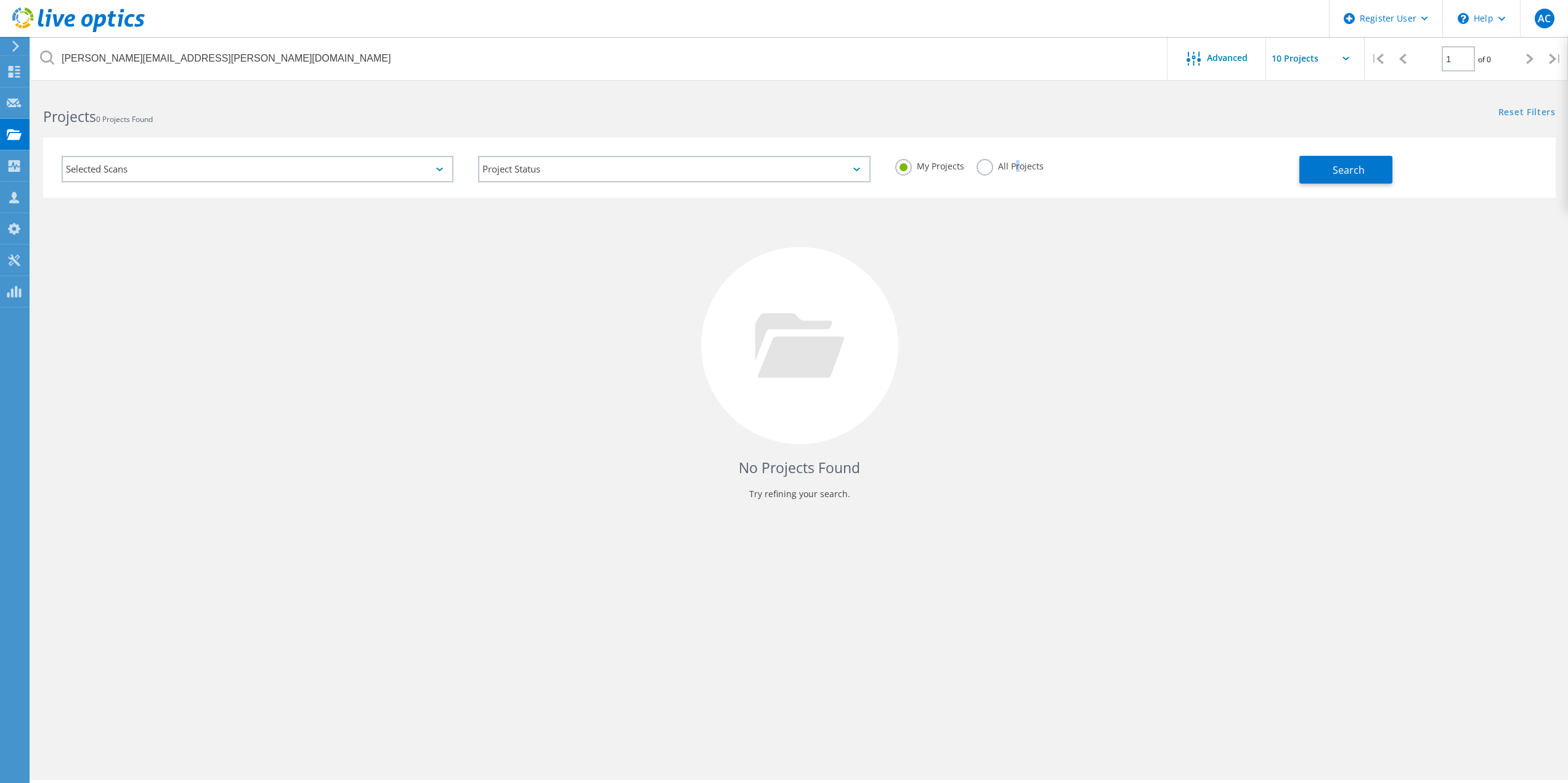
click at [1017, 163] on label "All Projects" at bounding box center [1010, 165] width 67 height 12
click at [971, 166] on div "My Projects All Projects" at bounding box center [1090, 166] width 416 height 45
click at [977, 163] on label "All Projects" at bounding box center [1010, 165] width 67 height 12
click at [0, 0] on input "All Projects" at bounding box center [0, 0] width 0 height 0
click at [1324, 191] on div "Selected Scans Project Status In Progress Complete Published Anonymous Archived…" at bounding box center [799, 167] width 1512 height 61
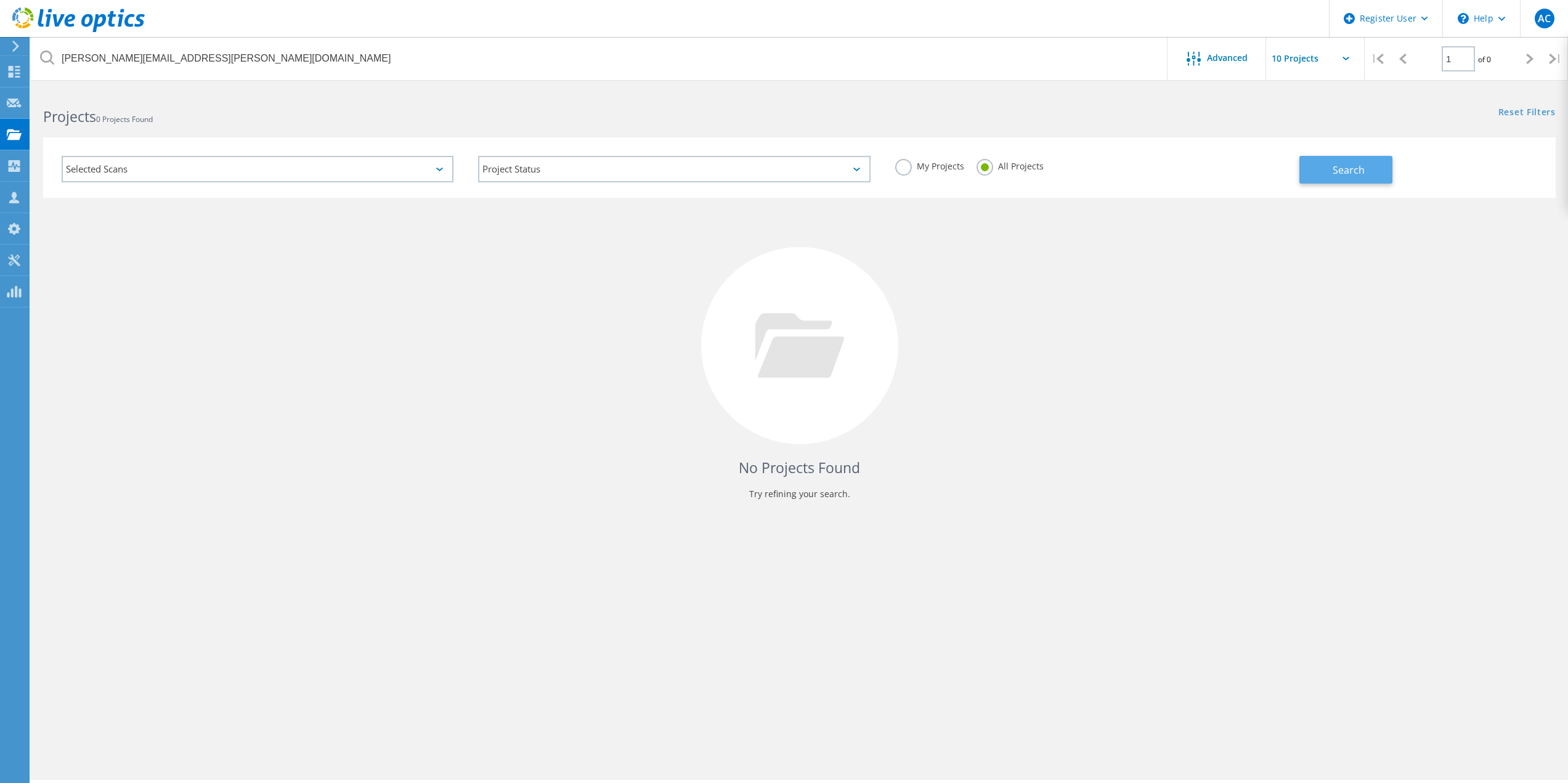
click at [1360, 168] on span "Search" at bounding box center [1348, 169] width 32 height 13
click at [674, 82] on div at bounding box center [784, 83] width 1568 height 3
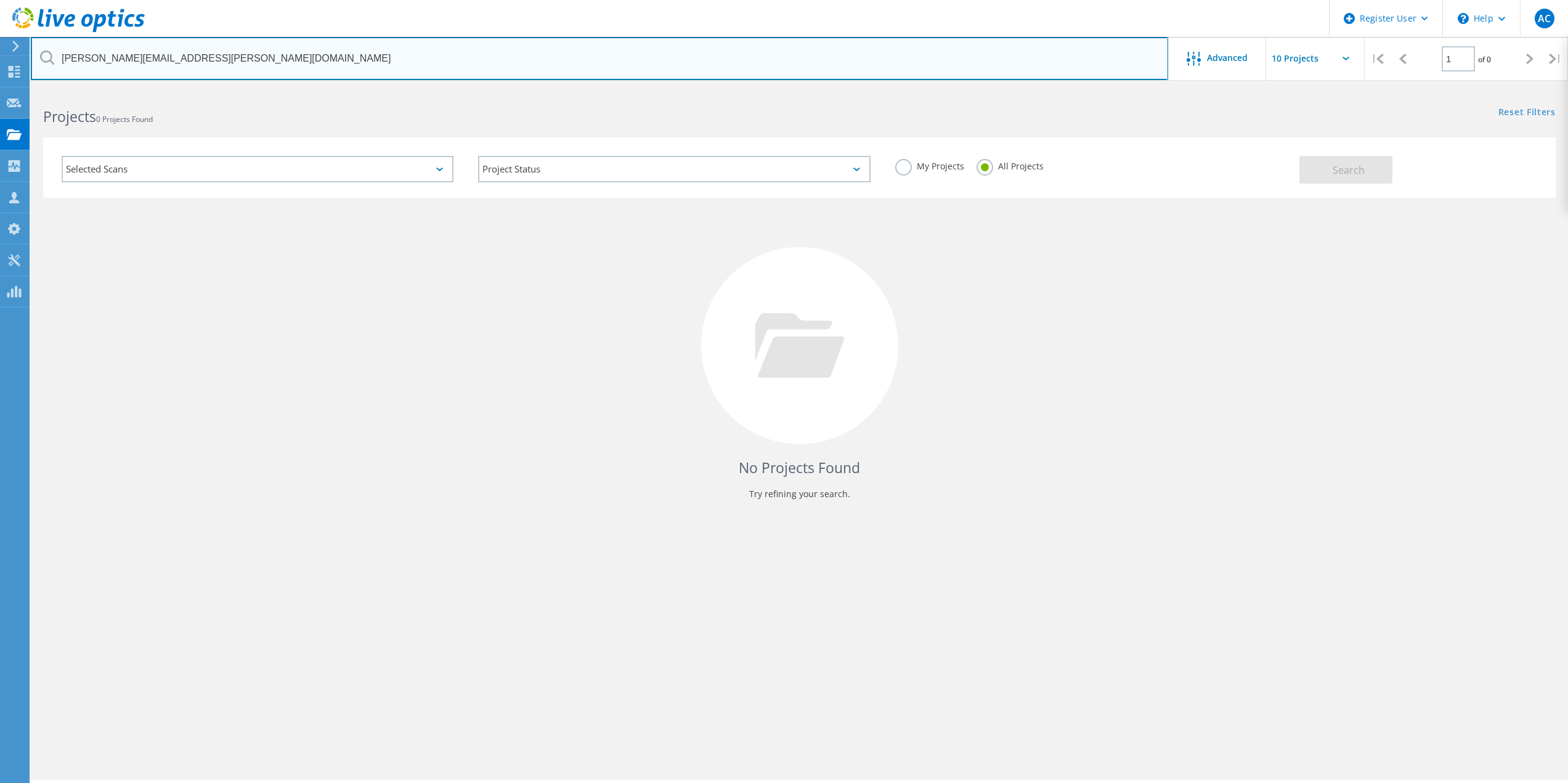
click at [556, 48] on input "[PERSON_NAME][EMAIL_ADDRESS][PERSON_NAME][DOMAIN_NAME]" at bounding box center [599, 59] width 1137 height 43
click at [452, 61] on input "[PERSON_NAME][EMAIL_ADDRESS][PERSON_NAME][DOMAIN_NAME]" at bounding box center [599, 59] width 1137 height 43
paste input "nrunyon@rfschools"
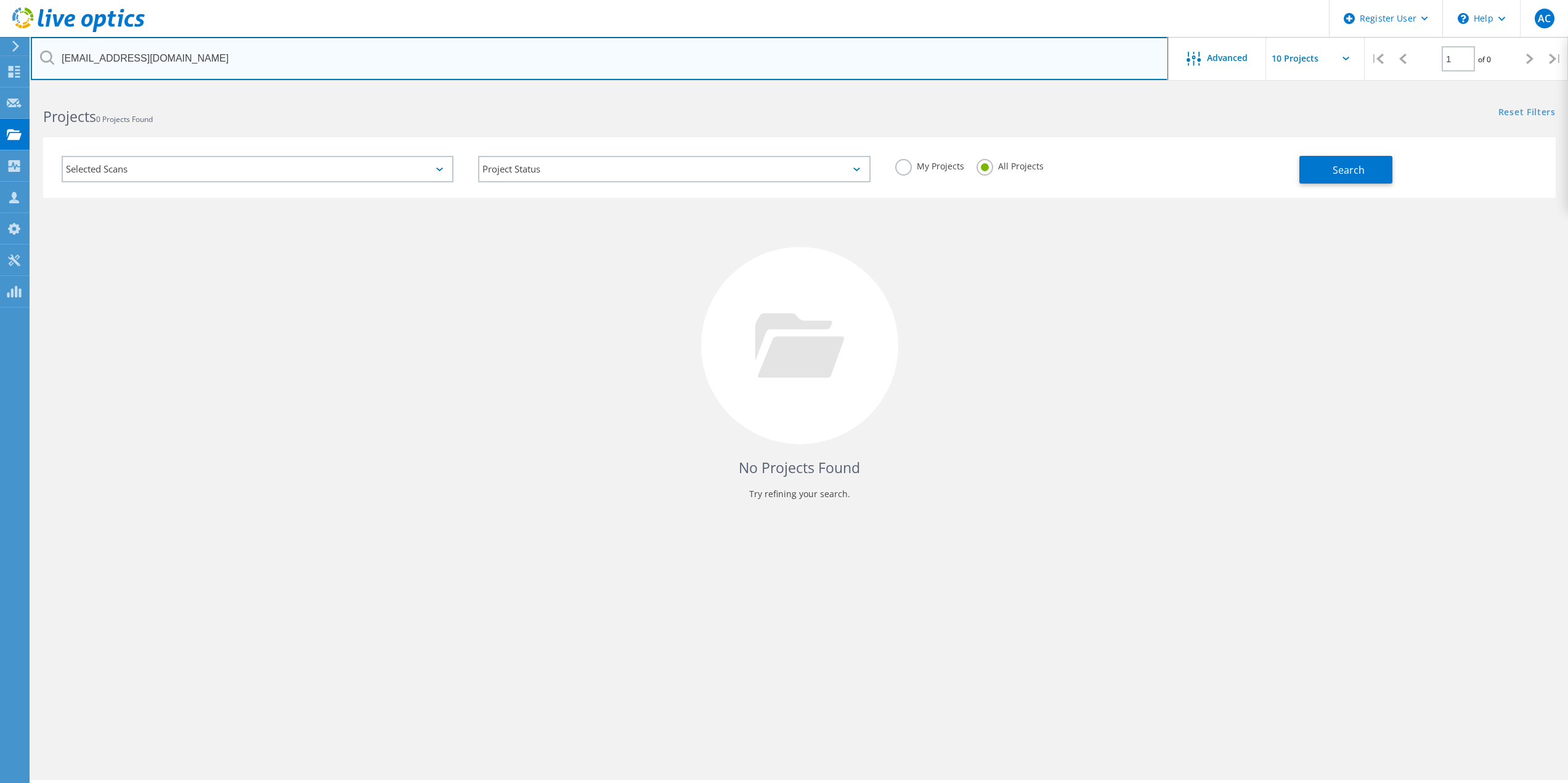
type input "[EMAIL_ADDRESS][DOMAIN_NAME]"
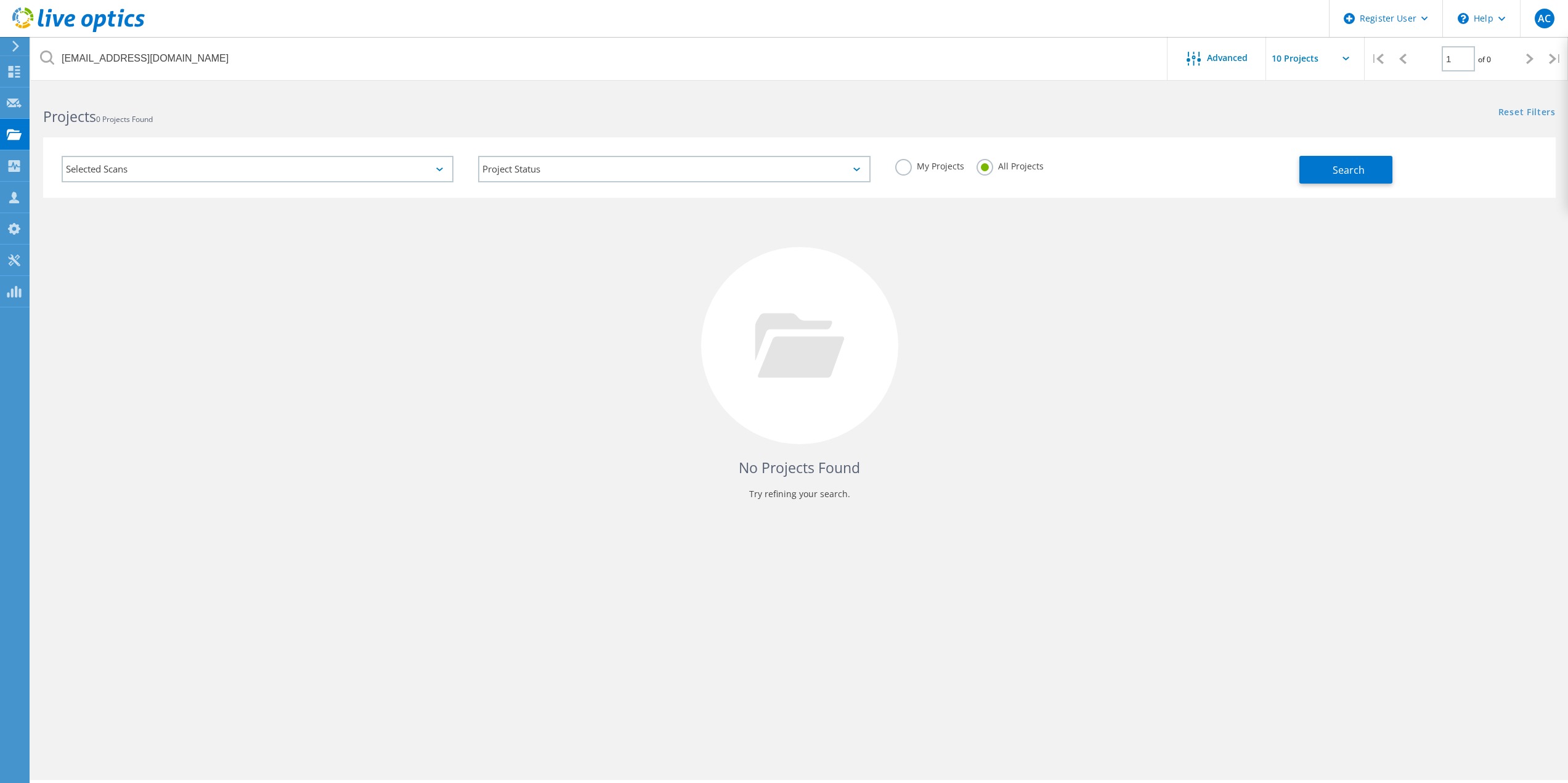
click at [1082, 142] on div "Selected Scans Project Status In Progress Complete Published Anonymous Archived…" at bounding box center [799, 167] width 1512 height 61
click at [1394, 167] on div "Search" at bounding box center [1424, 163] width 250 height 40
click at [1348, 175] on span "Search" at bounding box center [1348, 169] width 32 height 13
